Goal: Navigation & Orientation: Find specific page/section

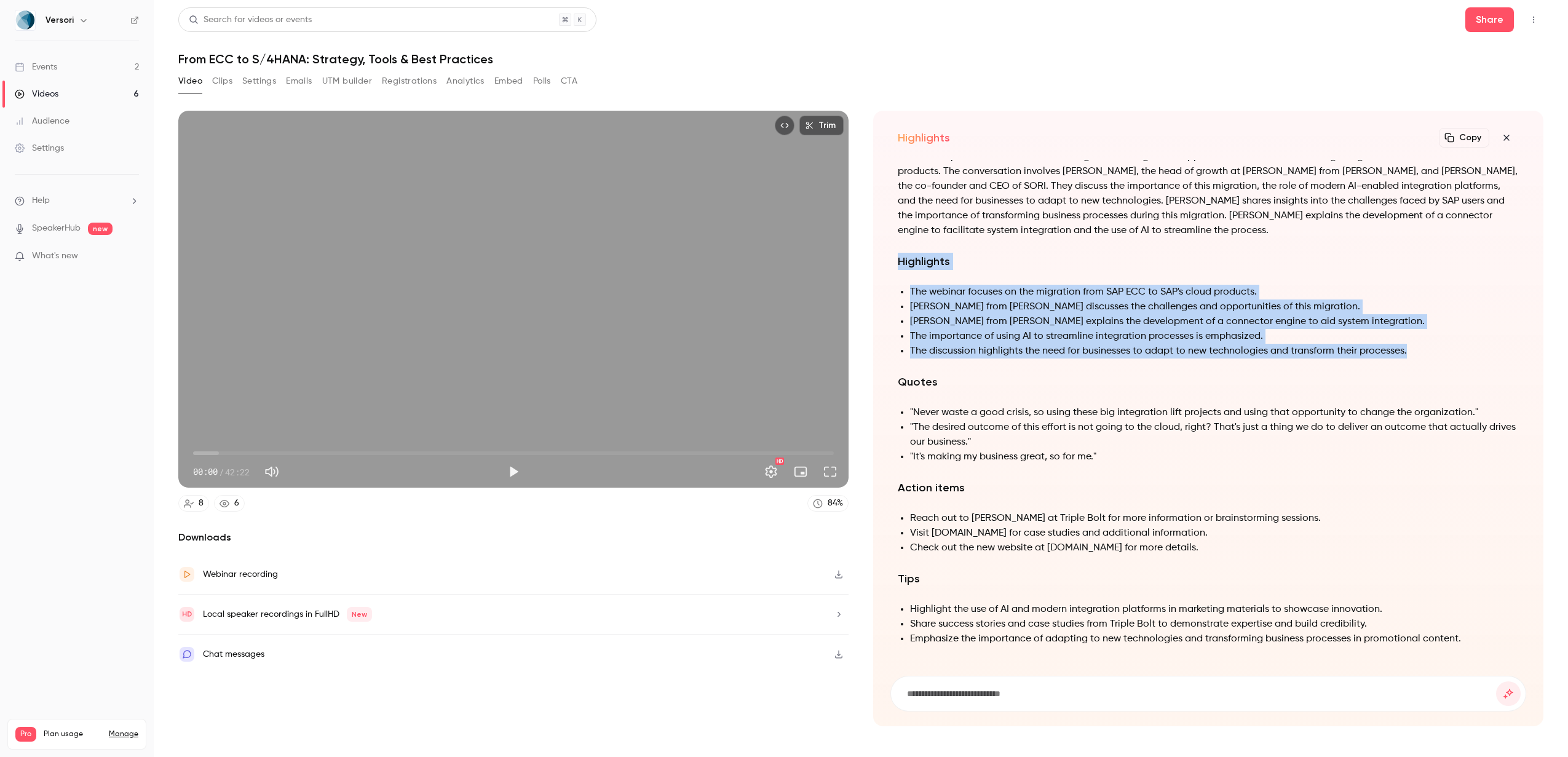
click at [62, 65] on link "Events 2" at bounding box center [77, 67] width 154 height 27
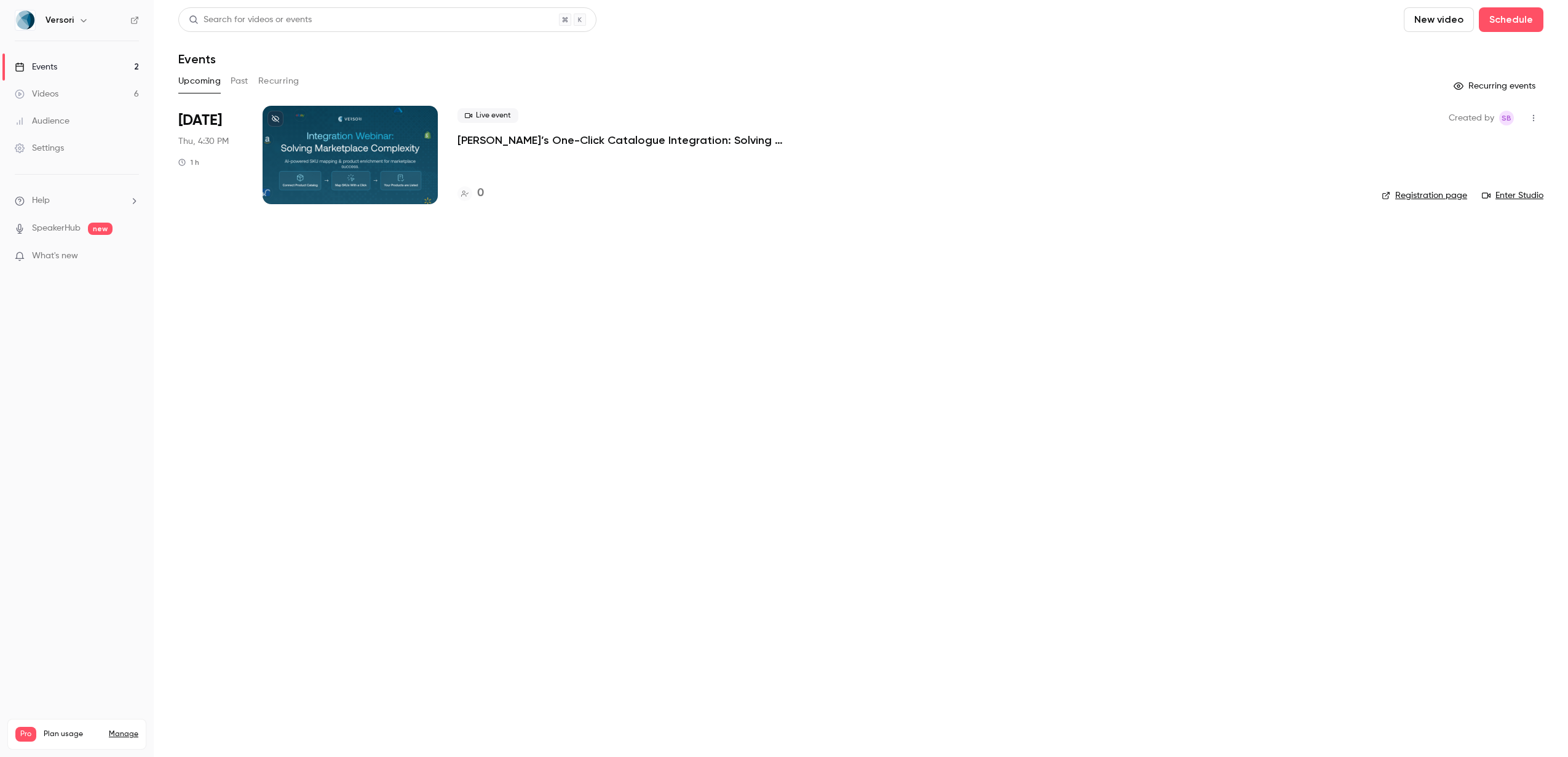
click at [112, 98] on link "Videos 6" at bounding box center [77, 94] width 154 height 27
